Goal: Find specific page/section: Find specific page/section

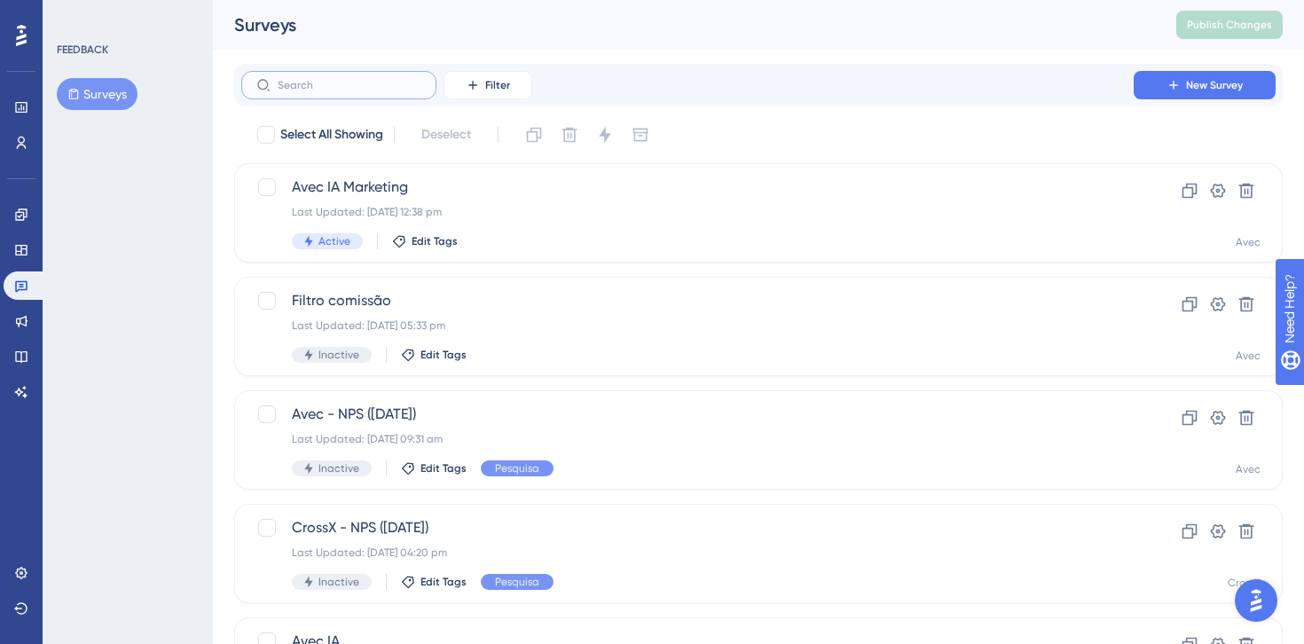
click at [302, 87] on input "text" at bounding box center [350, 85] width 144 height 12
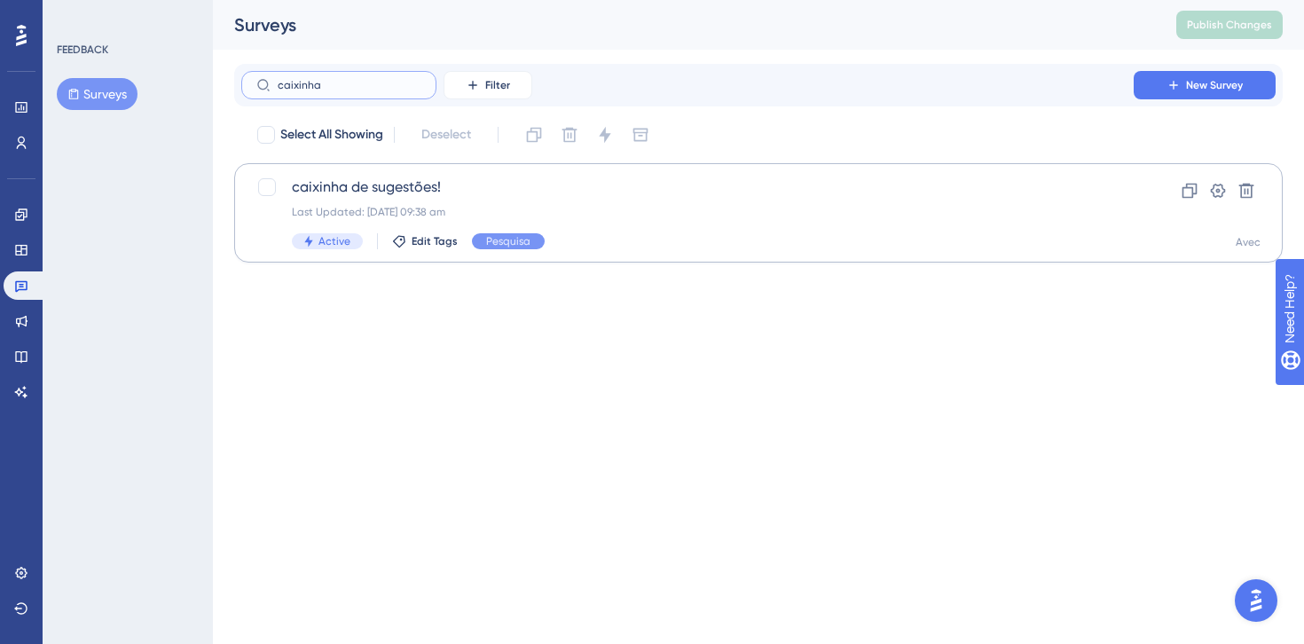
type input "caixinha"
click at [331, 185] on span "caixinha de sugestões!" at bounding box center [687, 187] width 791 height 21
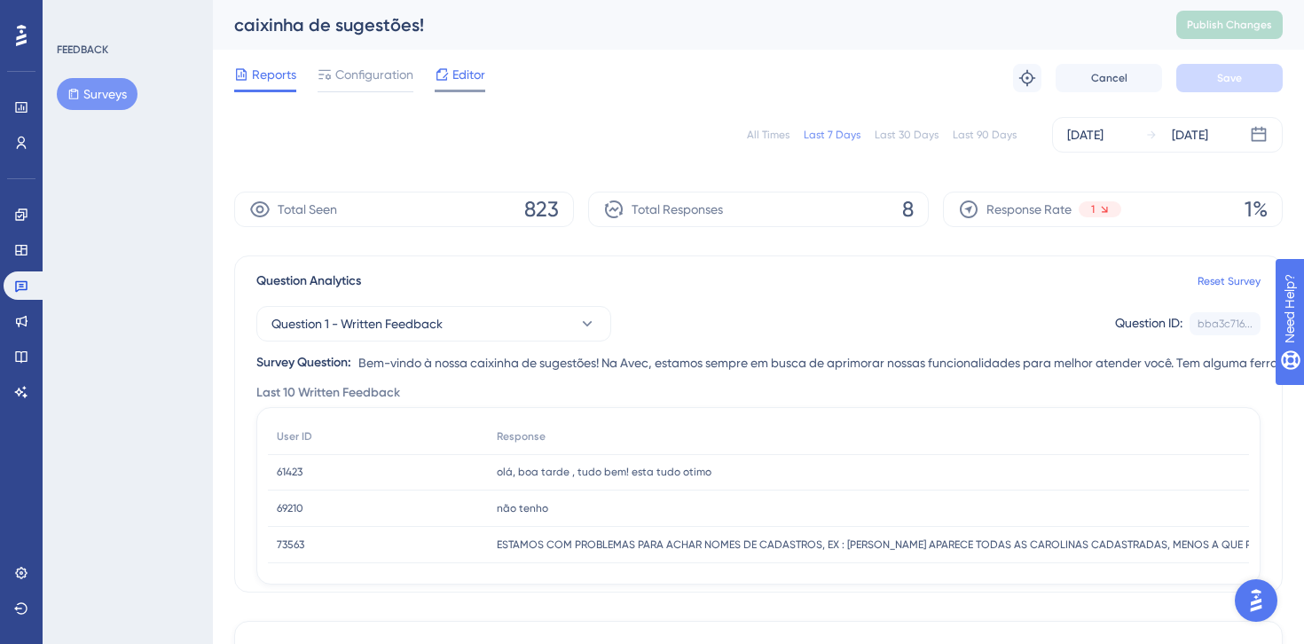
click at [458, 77] on span "Editor" at bounding box center [468, 74] width 33 height 21
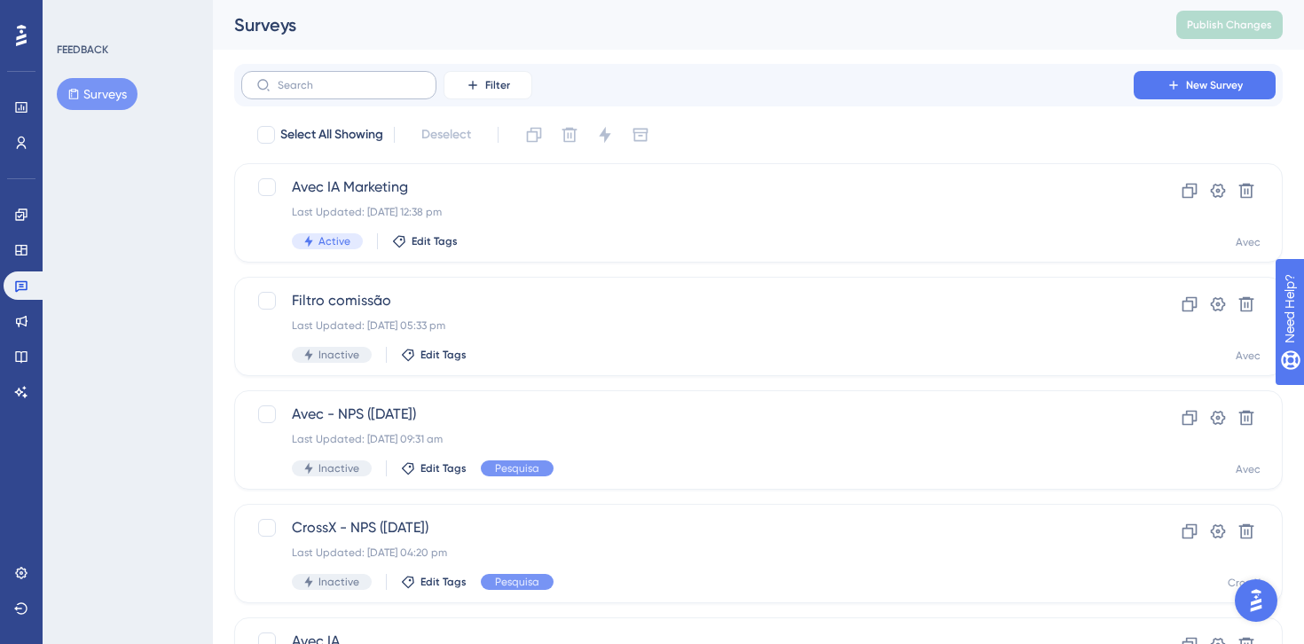
click at [348, 91] on label at bounding box center [338, 85] width 195 height 28
click at [348, 91] on input "text" at bounding box center [350, 85] width 144 height 12
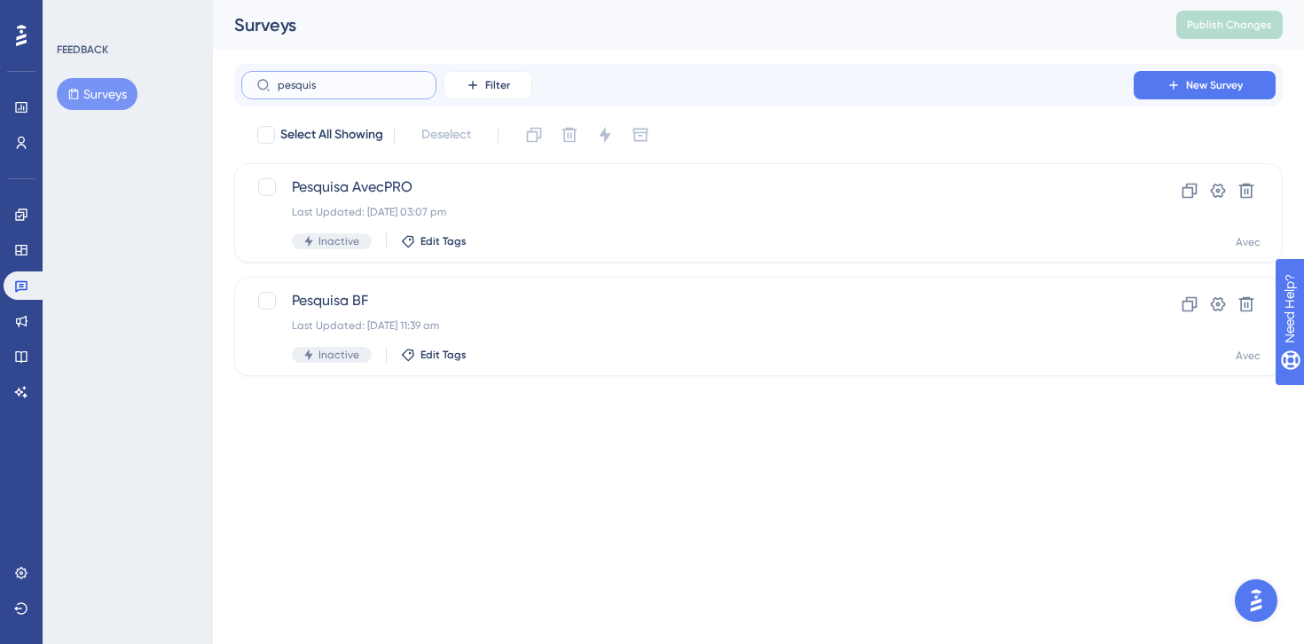
type input "pesquisa"
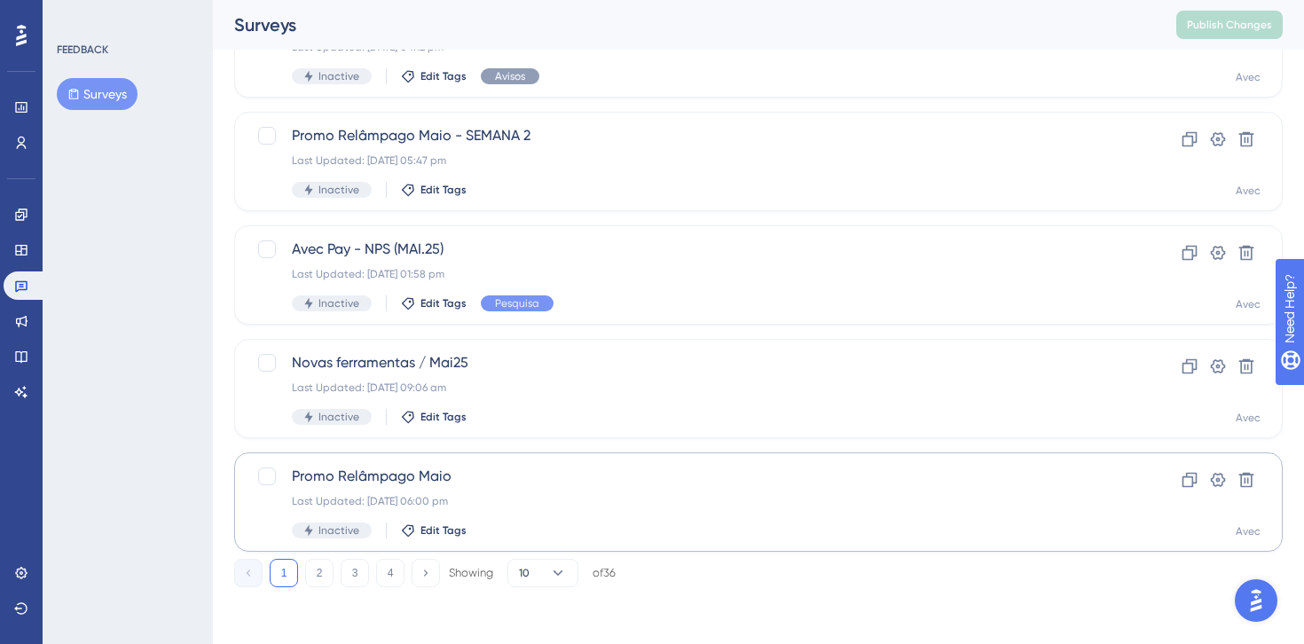
scroll to position [733, 0]
click at [321, 577] on button "2" at bounding box center [319, 573] width 28 height 28
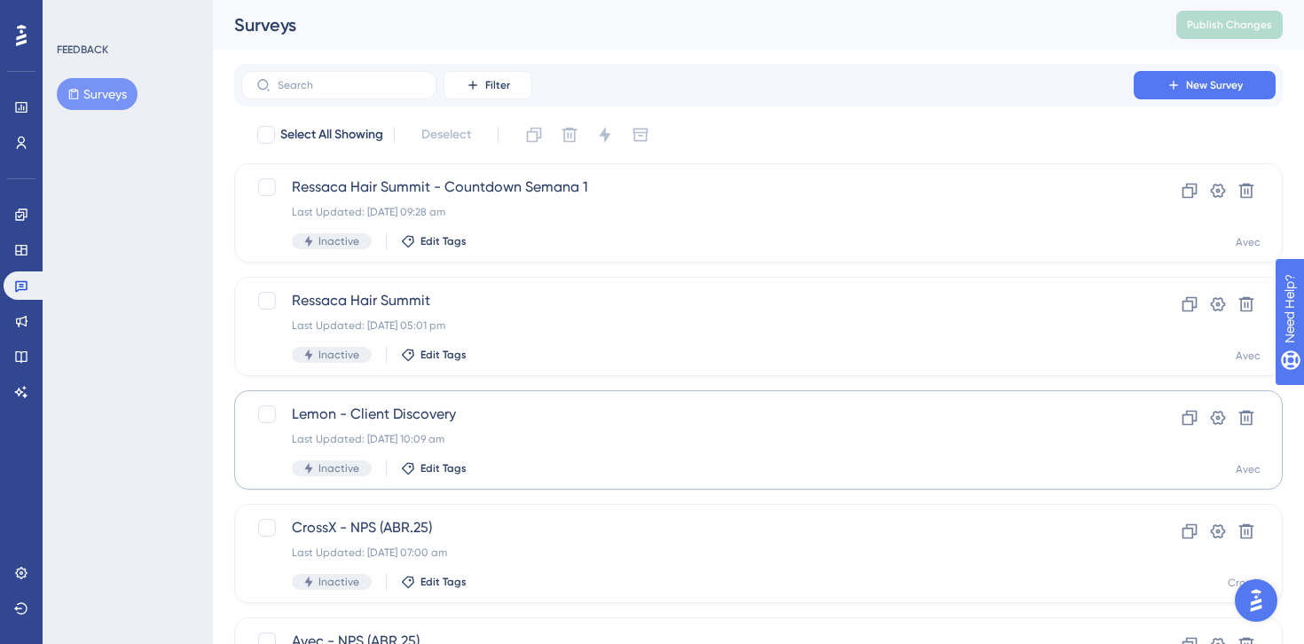
scroll to position [0, 0]
